Goal: Transaction & Acquisition: Subscribe to service/newsletter

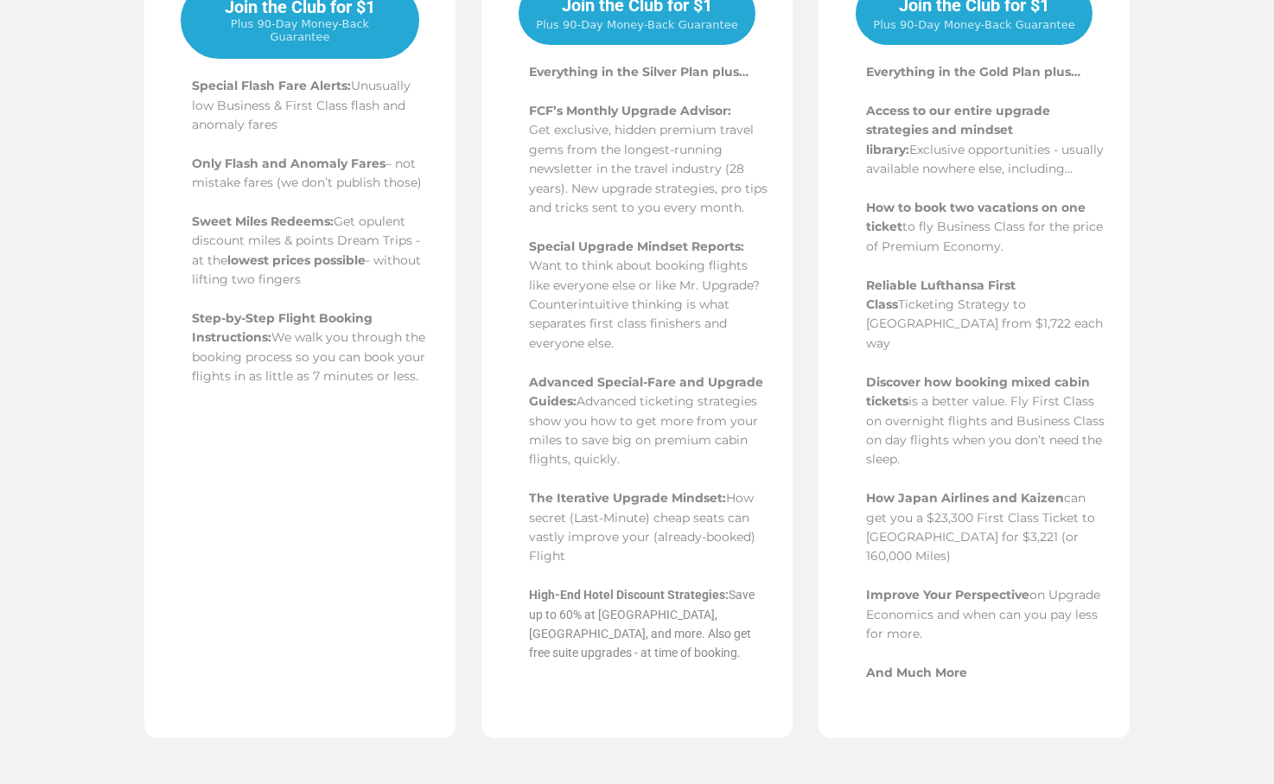
scroll to position [609, 0]
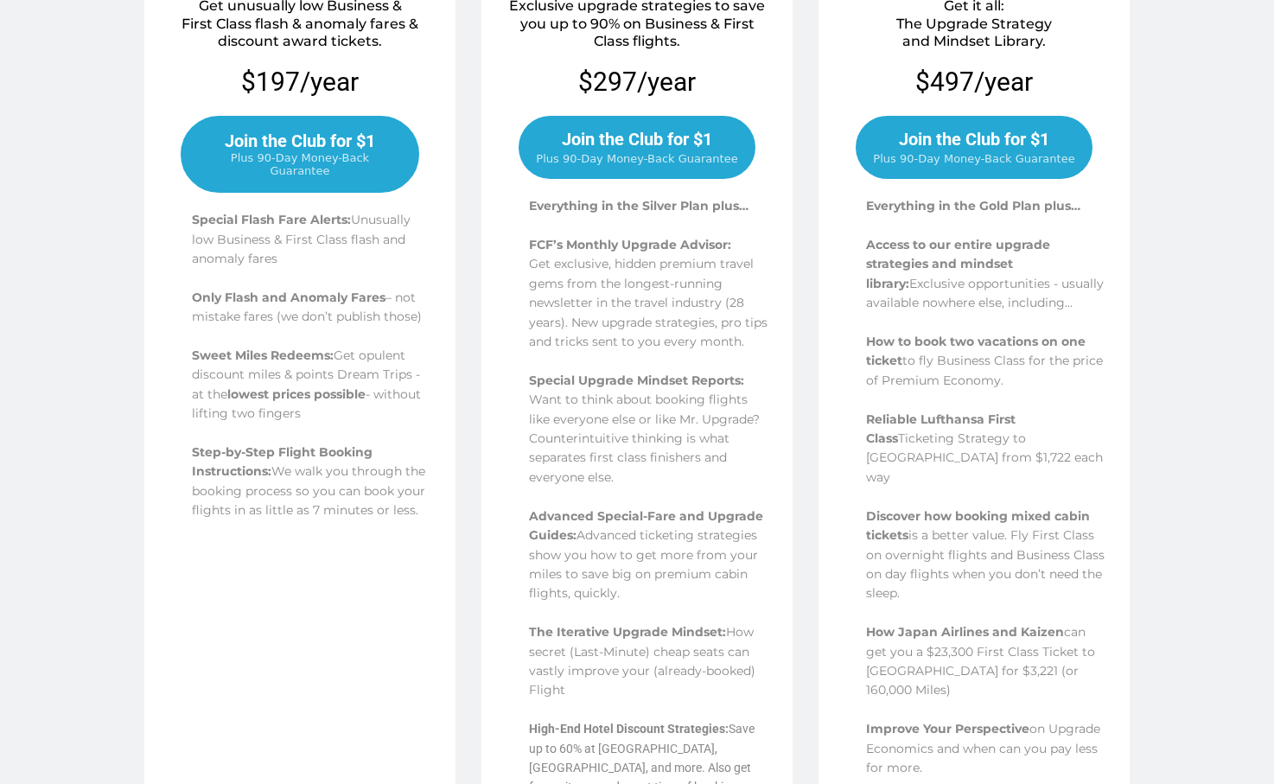
scroll to position [498, 0]
